Goal: Task Accomplishment & Management: Use online tool/utility

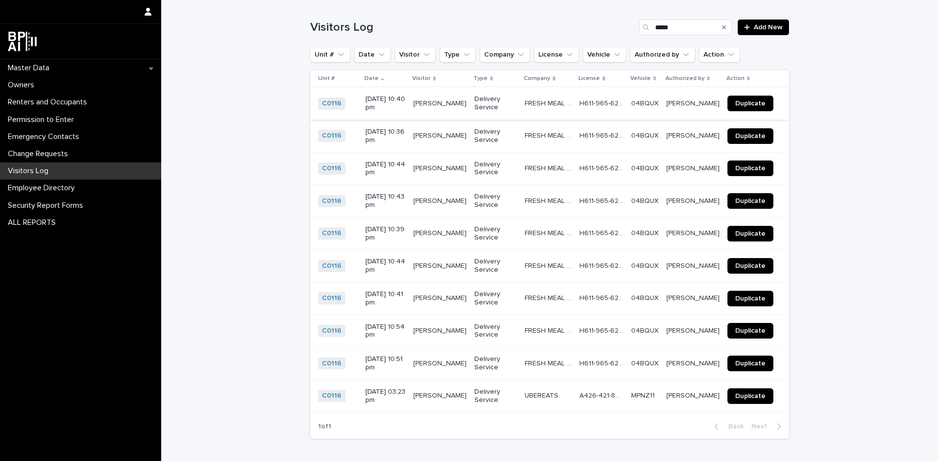
type input "*****"
click at [735, 106] on span "Duplicate" at bounding box center [750, 103] width 30 height 7
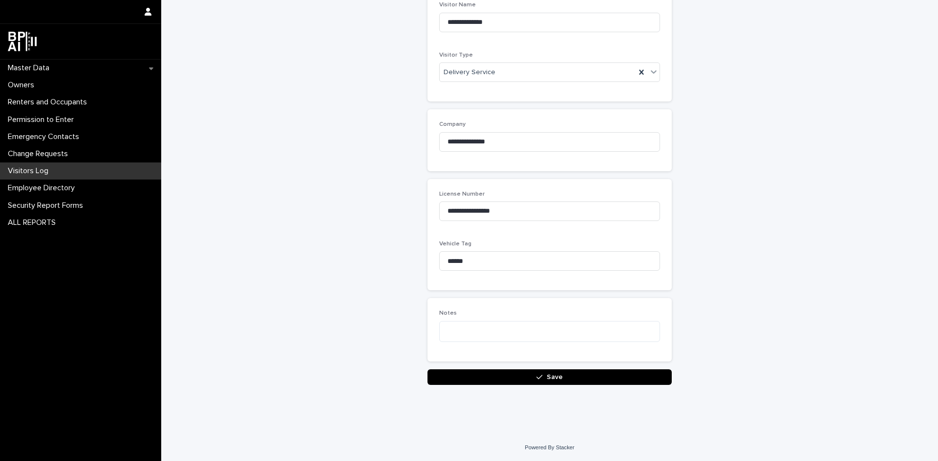
scroll to position [186, 0]
click at [568, 381] on button "Save" at bounding box center [549, 377] width 244 height 16
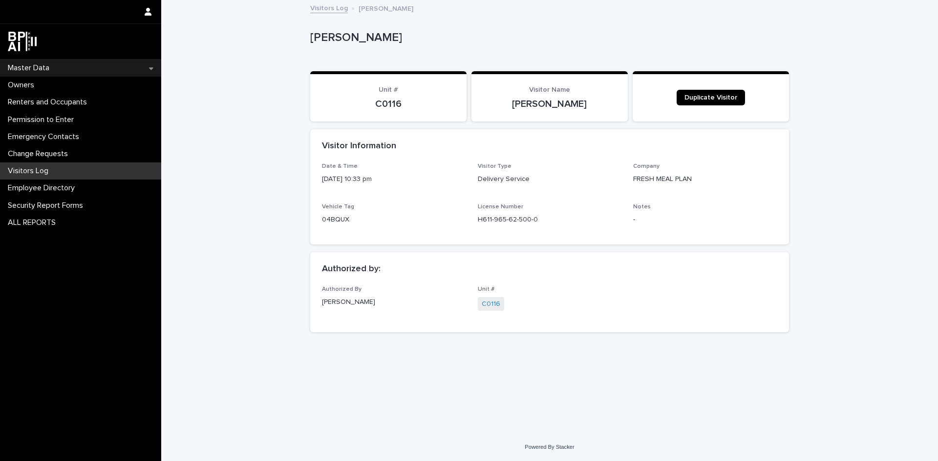
click at [42, 71] on p "Master Data" at bounding box center [30, 67] width 53 height 9
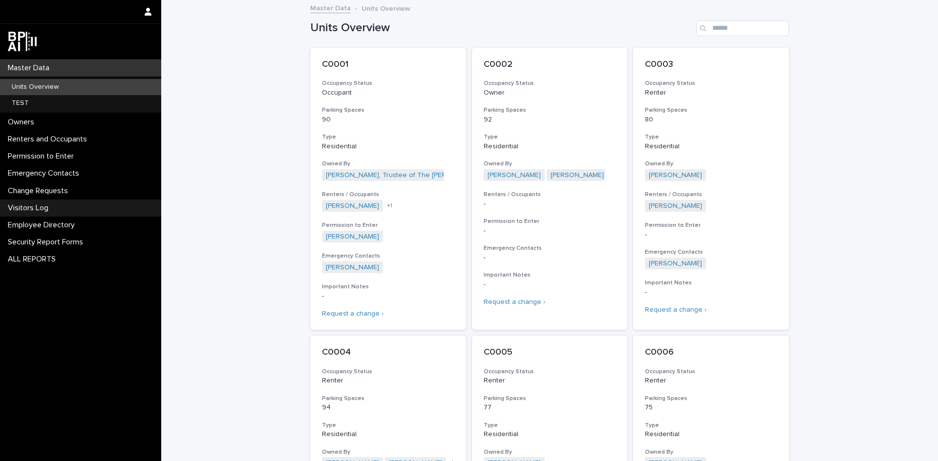
click at [46, 206] on p "Visitors Log" at bounding box center [30, 208] width 52 height 9
